Goal: Task Accomplishment & Management: Manage account settings

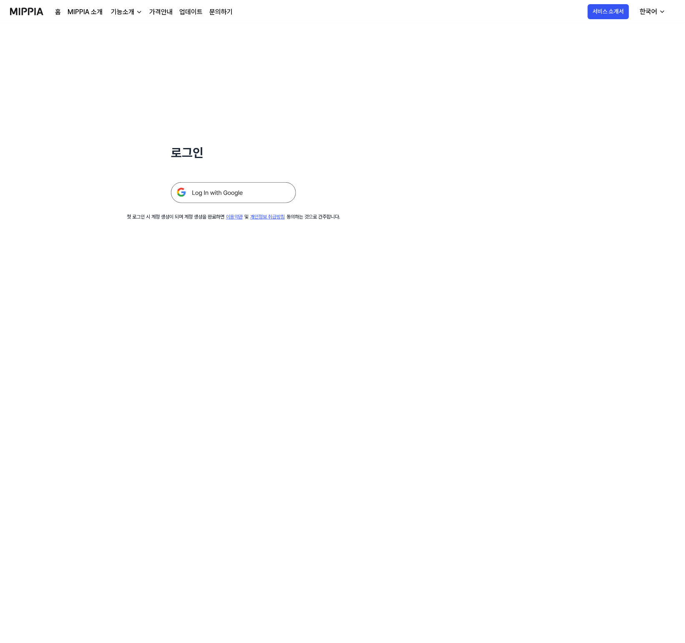
click at [249, 197] on img at bounding box center [233, 192] width 125 height 21
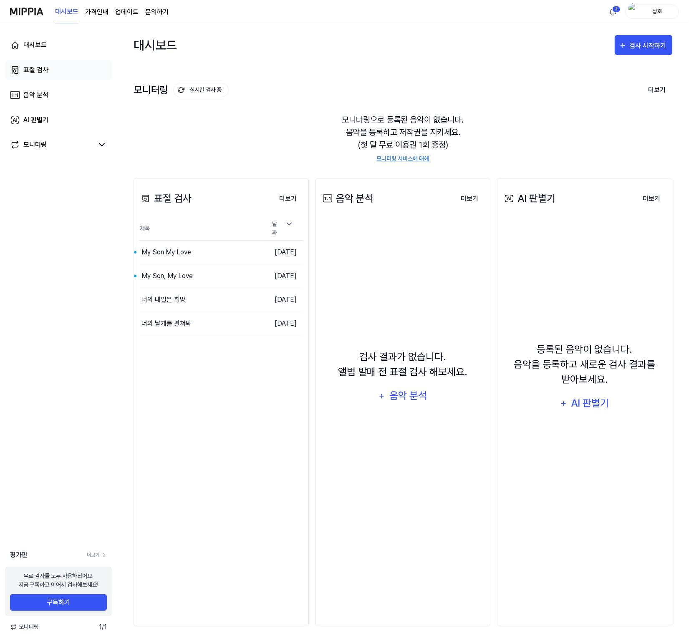
click at [40, 67] on div "표절 검사" at bounding box center [35, 70] width 25 height 10
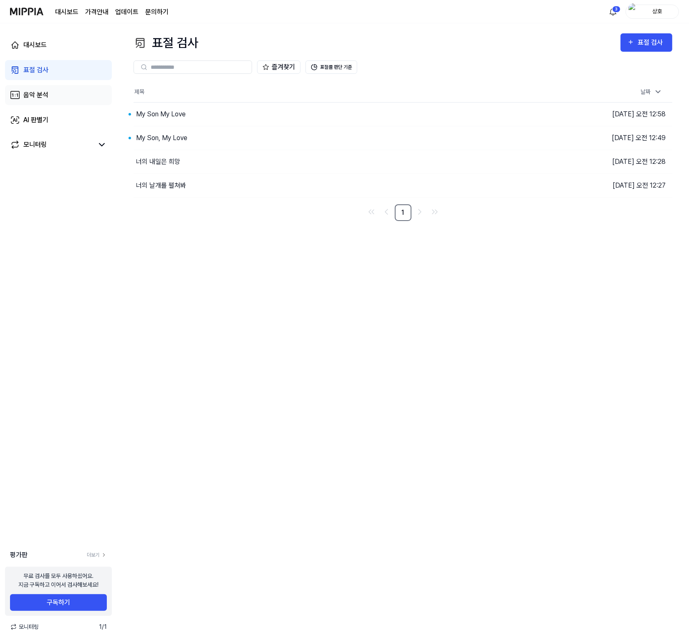
drag, startPoint x: 490, startPoint y: 0, endPoint x: 32, endPoint y: 95, distance: 468.1
click at [32, 95] on div "음악 분석" at bounding box center [35, 95] width 25 height 10
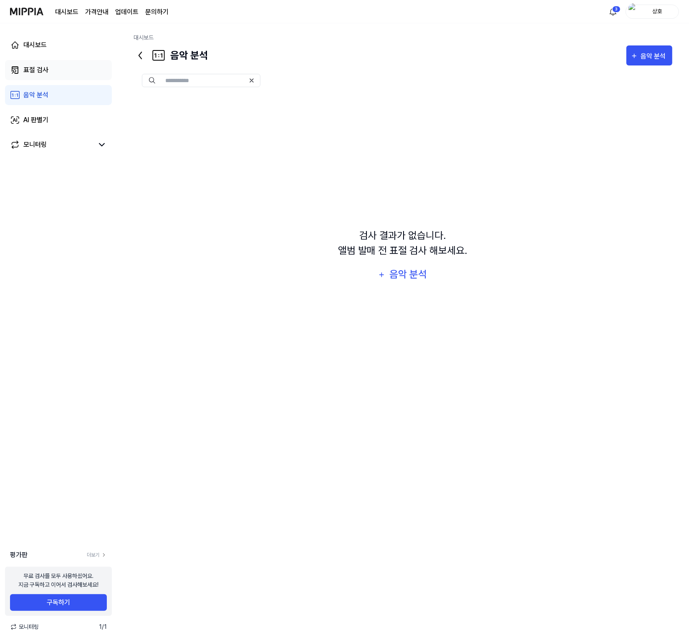
click at [52, 68] on link "표절 검사" at bounding box center [58, 70] width 107 height 20
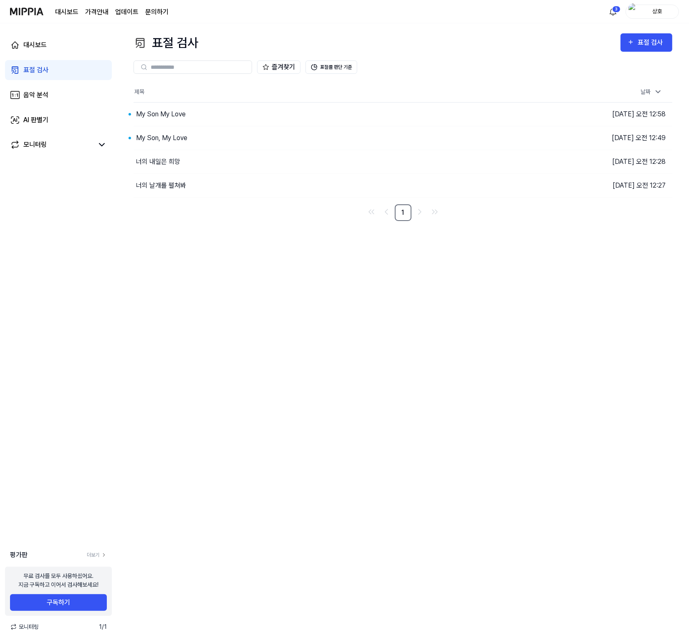
click at [93, 10] on page\) "가격안내" at bounding box center [96, 12] width 23 height 10
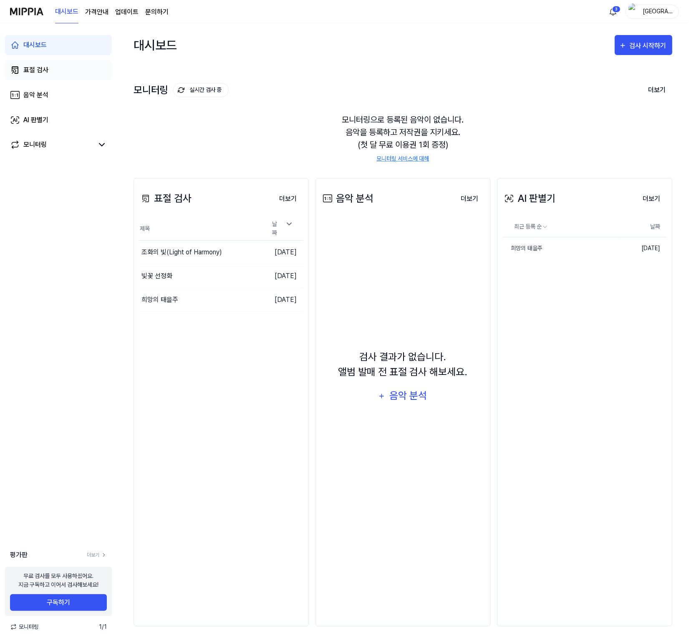
click at [28, 68] on div "표절 검사" at bounding box center [35, 70] width 25 height 10
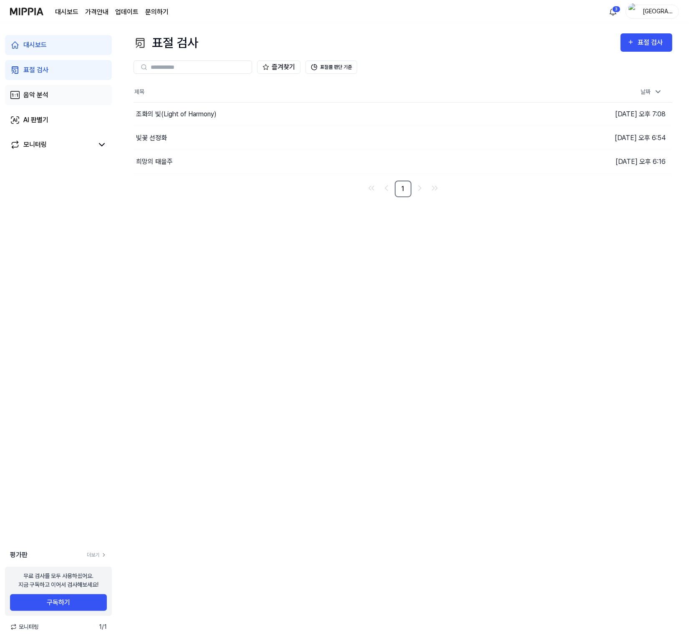
click at [34, 94] on div "음악 분석" at bounding box center [35, 95] width 25 height 10
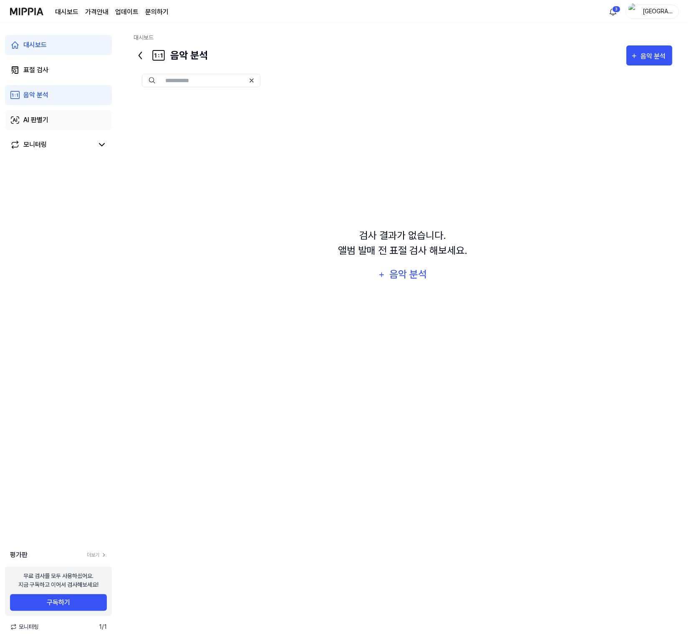
click at [44, 119] on div "AI 판별기" at bounding box center [35, 120] width 25 height 10
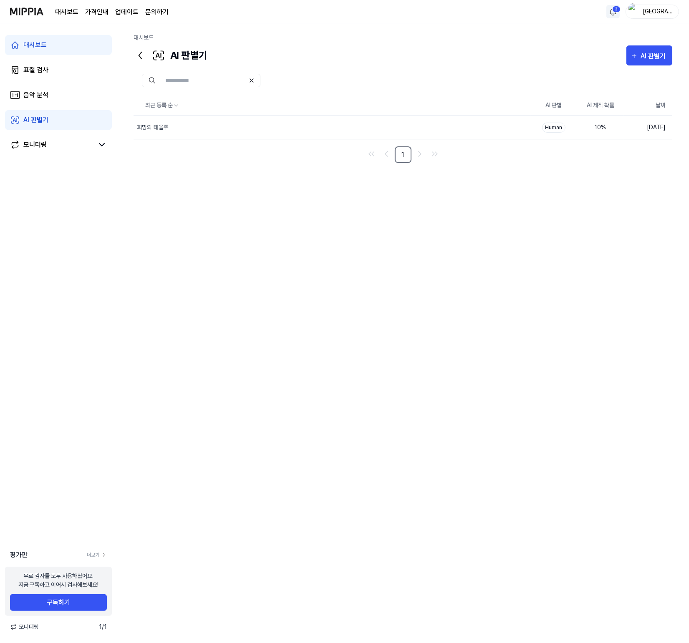
click at [614, 8] on html "대시보드 가격안내 업데이트 문의하기 3 강천 대시보드 표절 검사 음악 분석 AI 판별기 모니터링 평가판 더보기 무료 검사를 모두 사용하셨어요.…" at bounding box center [344, 321] width 689 height 643
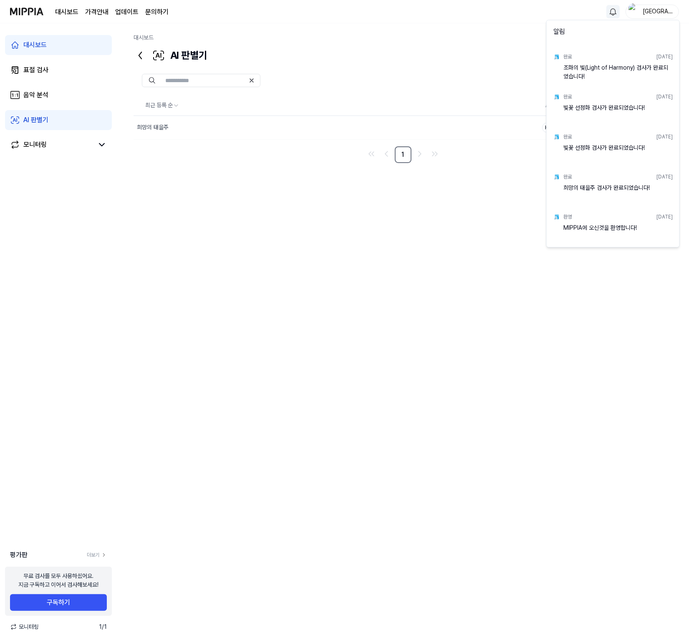
click at [658, 11] on html "대시보드 가격안내 업데이트 문의하기 강천 대시보드 표절 검사 음악 분석 AI 판별기 모니터링 평가판 더보기 무료 검사를 모두 사용하셨어요. 지…" at bounding box center [344, 321] width 689 height 643
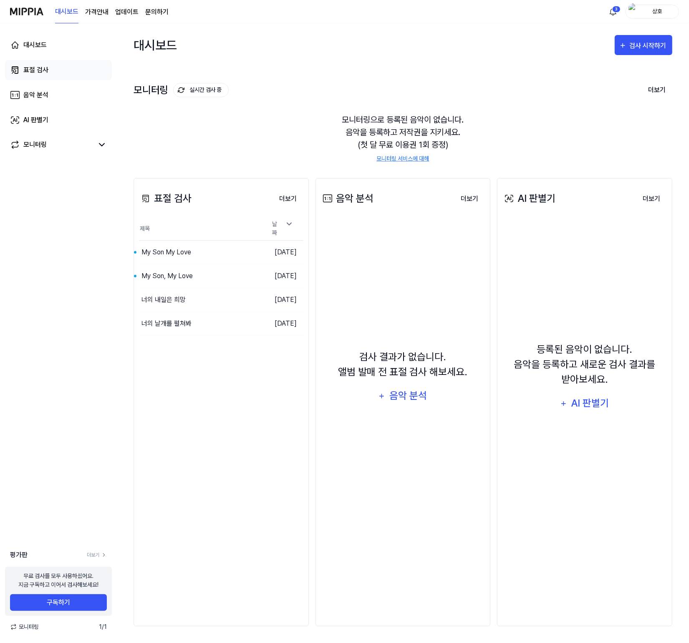
click at [44, 67] on div "표절 검사" at bounding box center [35, 70] width 25 height 10
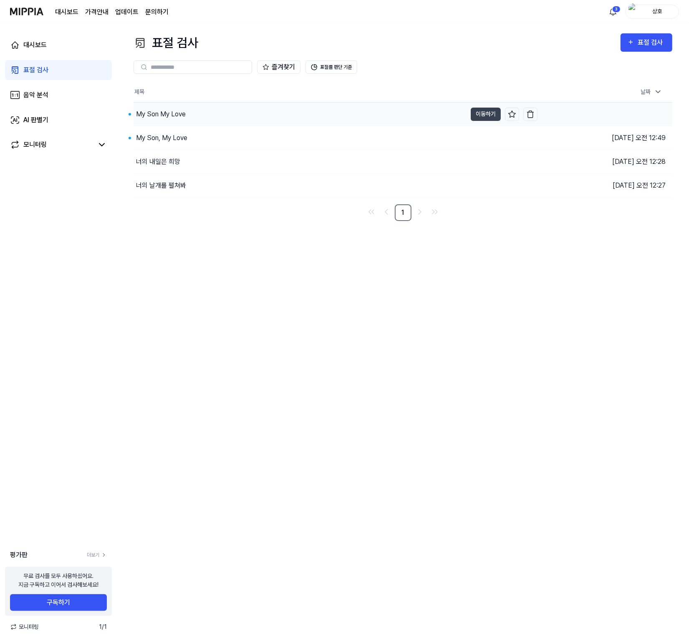
click at [174, 112] on div "My Son My Love" at bounding box center [161, 114] width 50 height 10
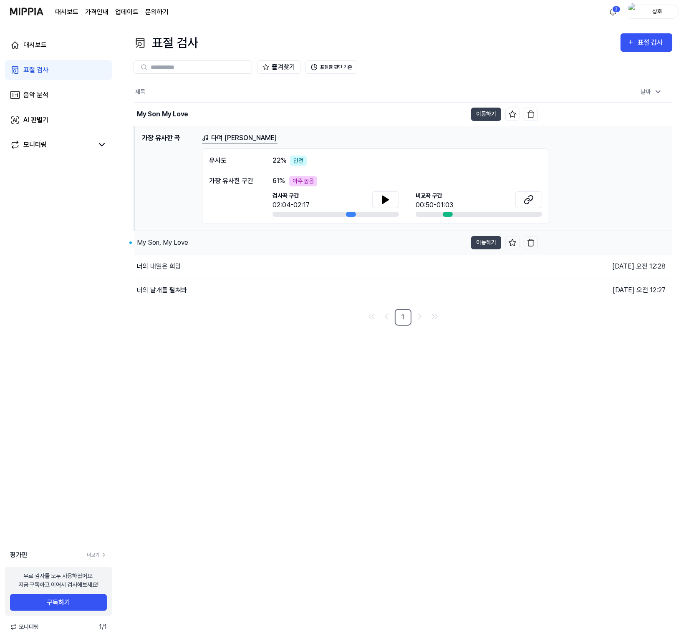
click at [159, 242] on div "My Son, My Love" at bounding box center [162, 243] width 51 height 10
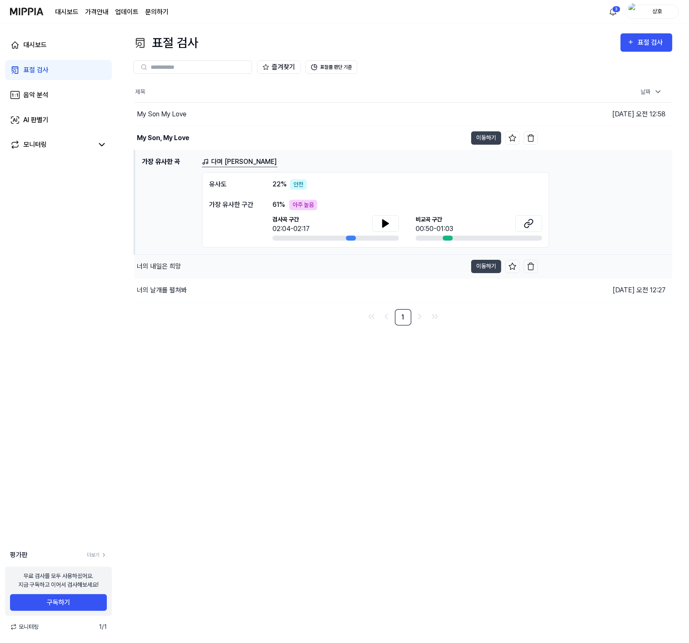
click at [165, 270] on div "너의 내일은 희망" at bounding box center [159, 267] width 44 height 10
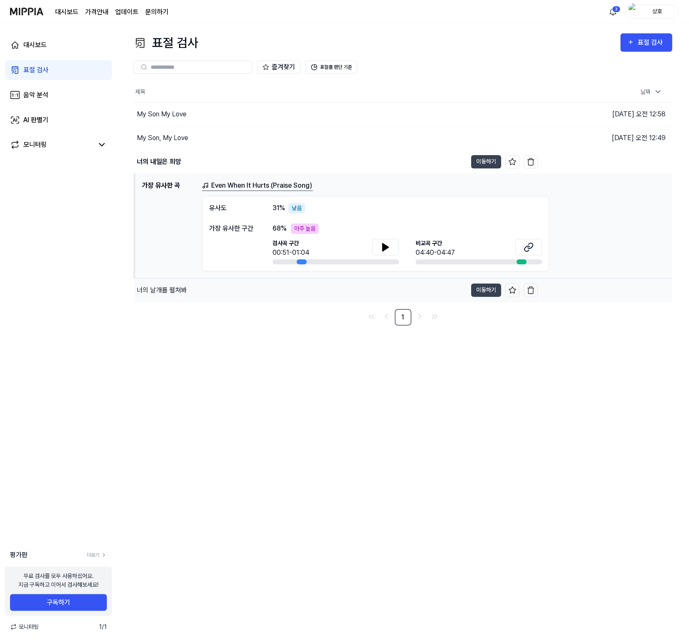
click at [172, 286] on div "너의 날개를 펼쳐봐" at bounding box center [162, 290] width 50 height 10
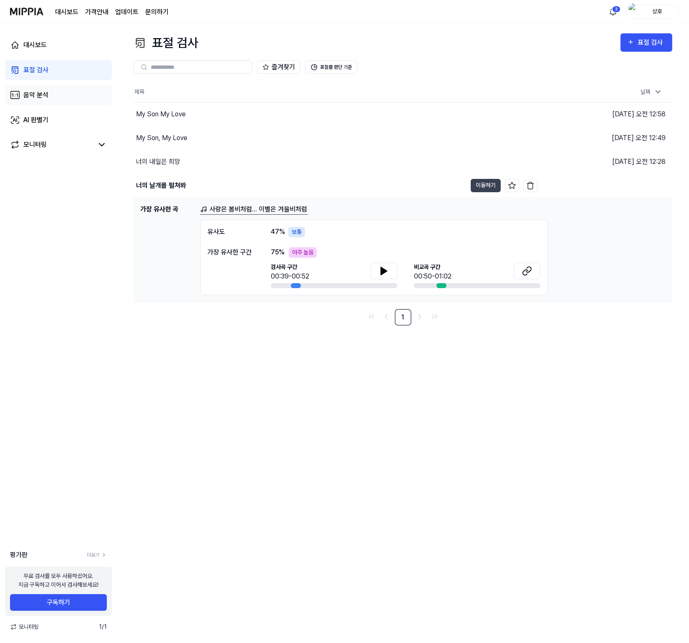
click at [33, 92] on div "음악 분석" at bounding box center [35, 95] width 25 height 10
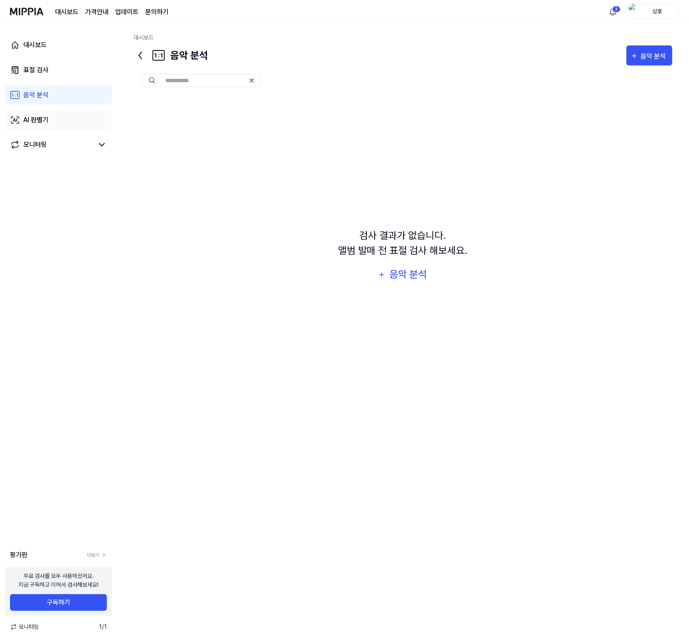
click at [36, 123] on div "AI 판별기" at bounding box center [35, 120] width 25 height 10
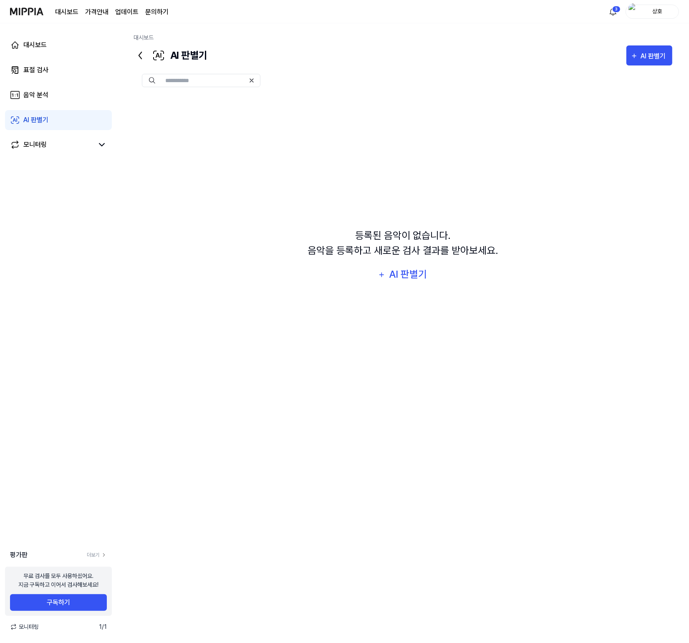
click at [661, 13] on div "상호" at bounding box center [657, 11] width 33 height 9
click at [589, 60] on link "계정" at bounding box center [625, 62] width 96 height 9
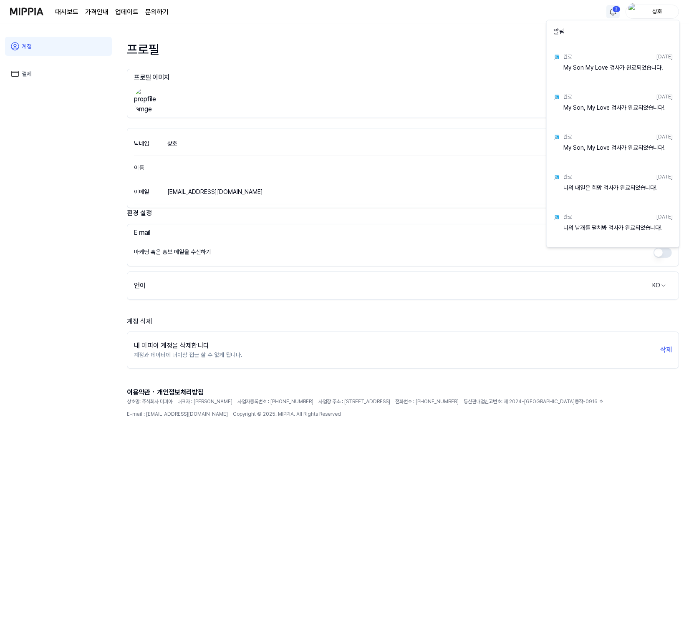
click at [617, 10] on html "대시보드 가격안내 업데이트 문의하기 3 상호 계정 결제 프로필 프로필 이미지 이미지 업로드 이미지 제거 닉네임 상호 수정하기 이름 이메일 si…" at bounding box center [344, 321] width 689 height 643
